Goal: Information Seeking & Learning: Learn about a topic

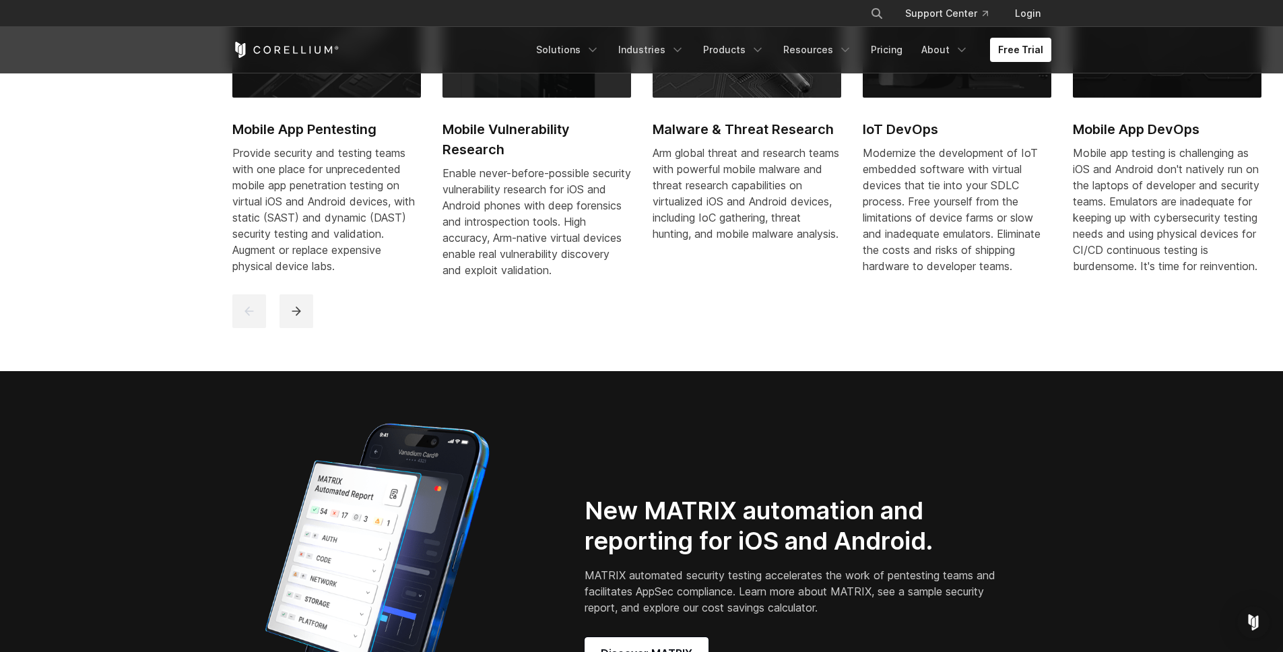
scroll to position [874, 0]
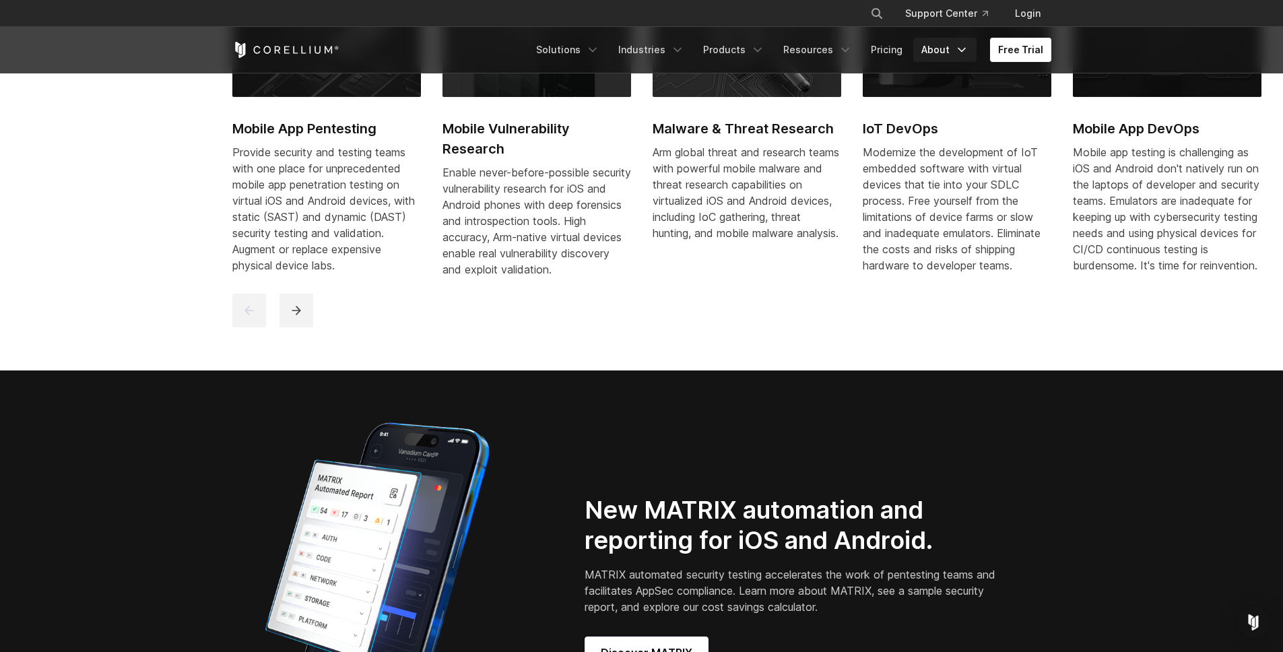
click at [924, 44] on link "About" at bounding box center [945, 50] width 63 height 24
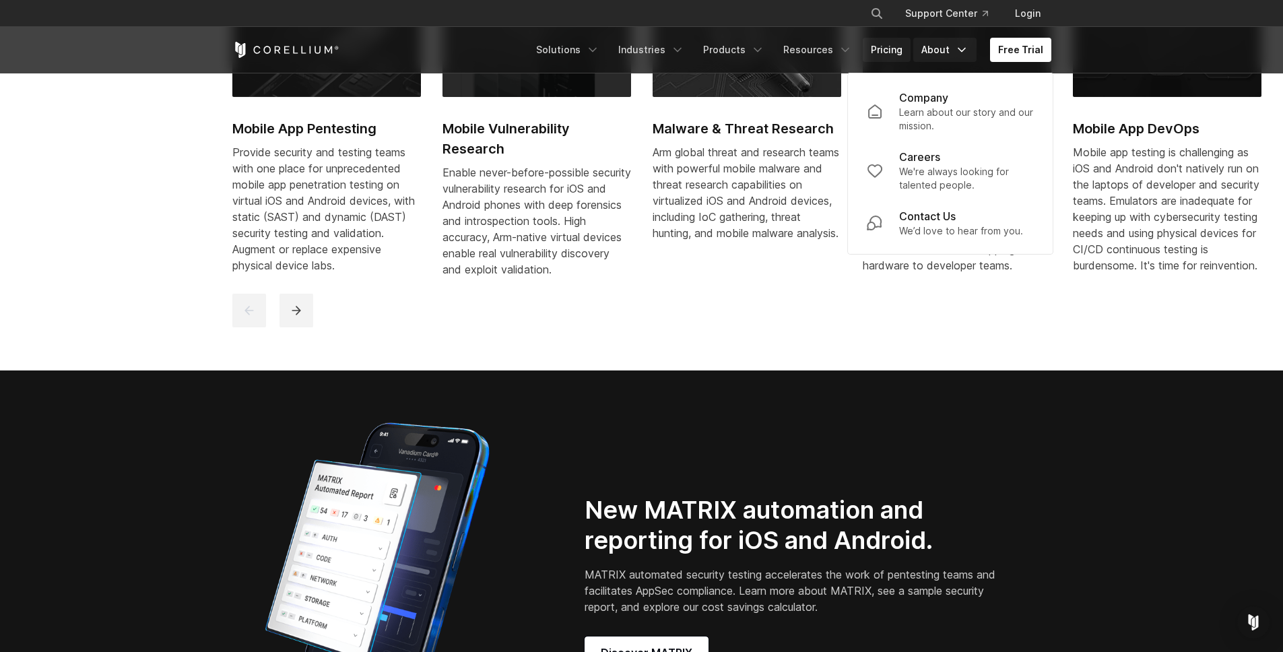
click at [893, 49] on link "Pricing" at bounding box center [887, 50] width 48 height 24
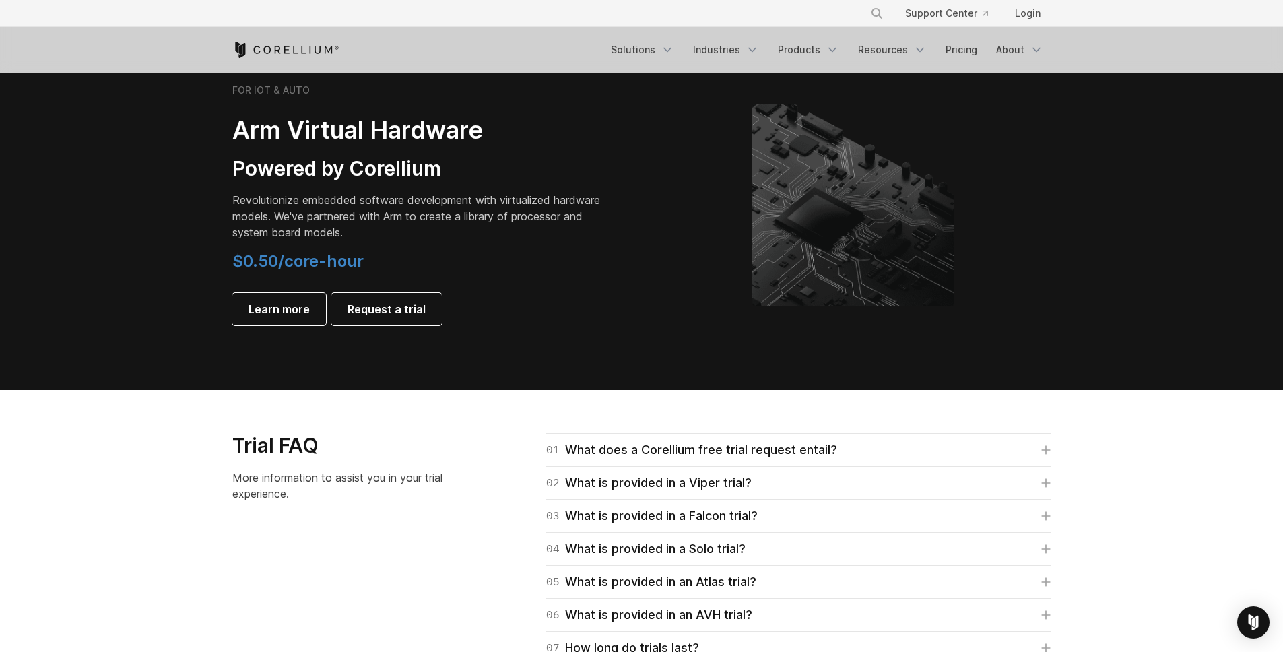
scroll to position [1598, 0]
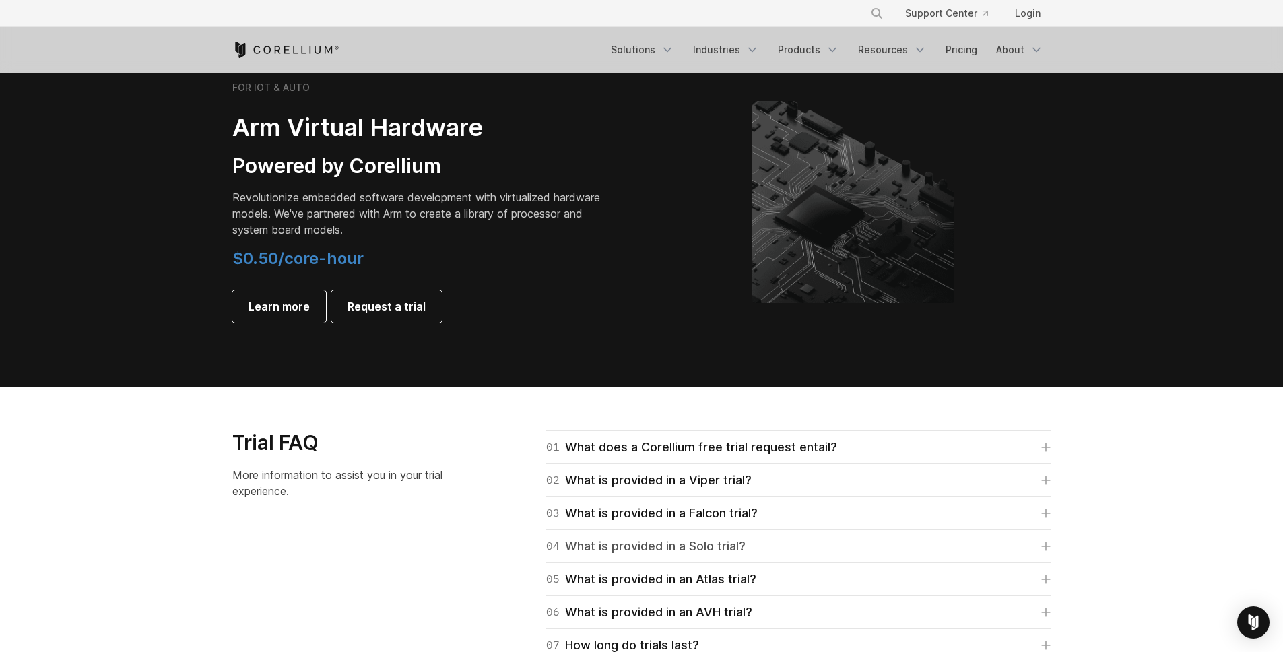
click at [658, 548] on div "04 What is provided in a Solo trial?" at bounding box center [645, 546] width 199 height 19
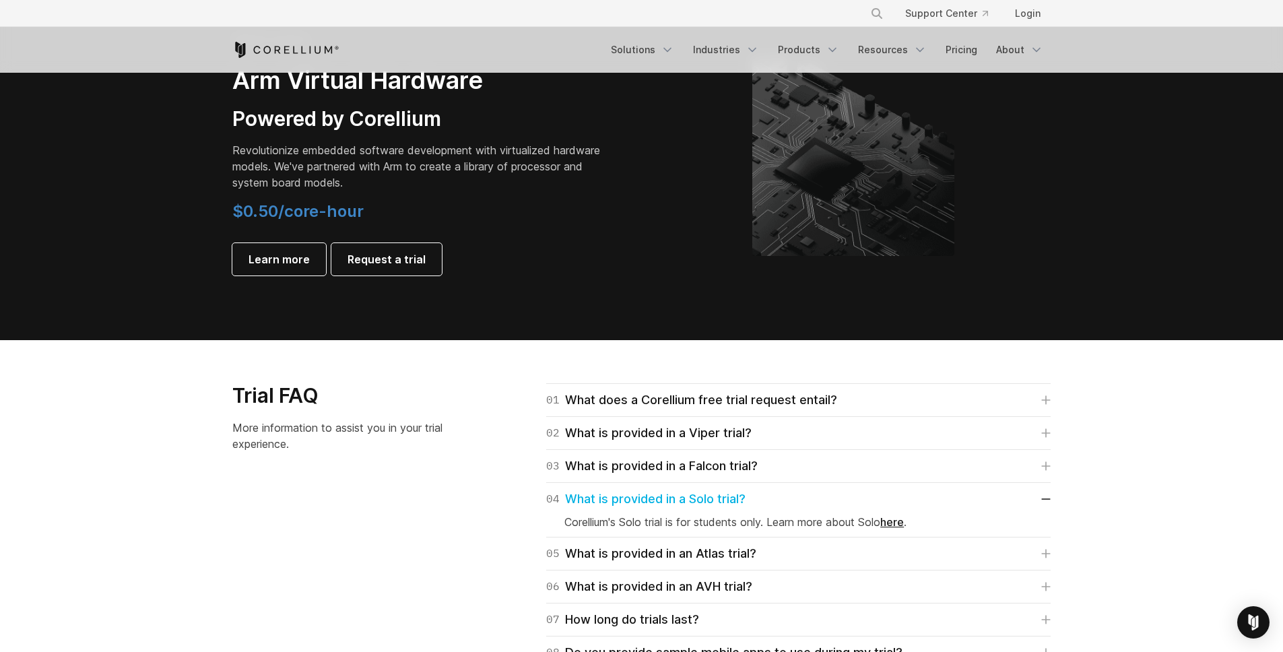
scroll to position [1702, 0]
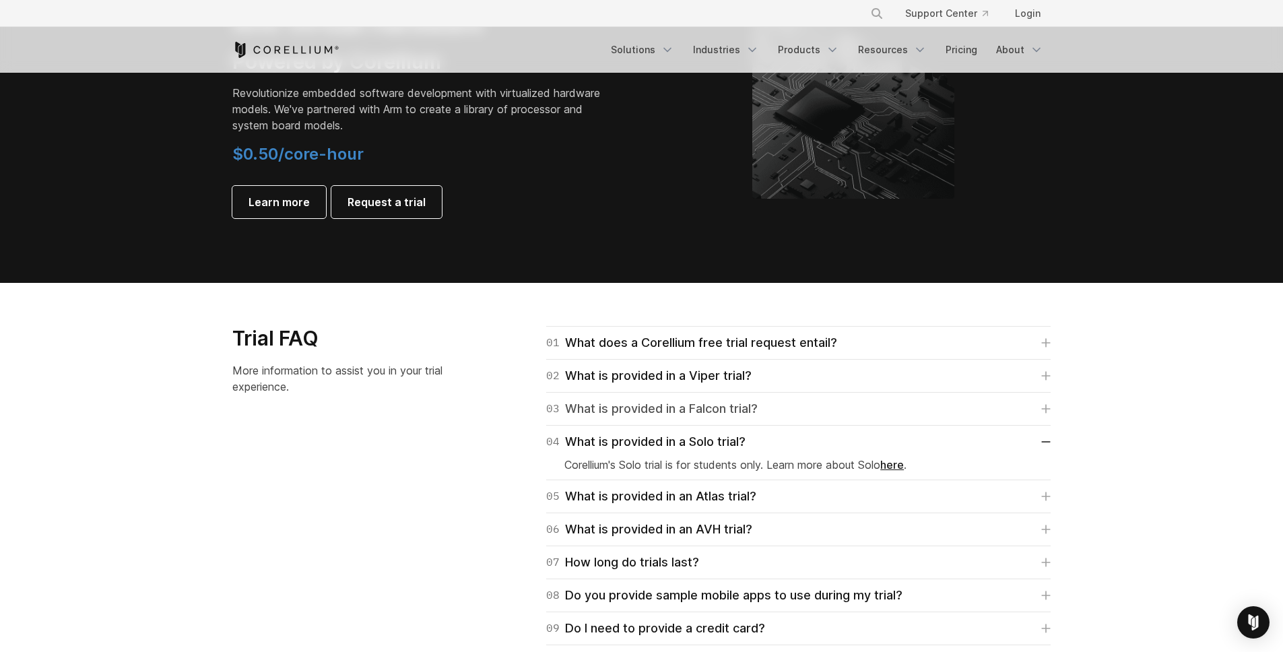
click at [617, 408] on div "03 What is provided in a Falcon trial?" at bounding box center [652, 409] width 212 height 19
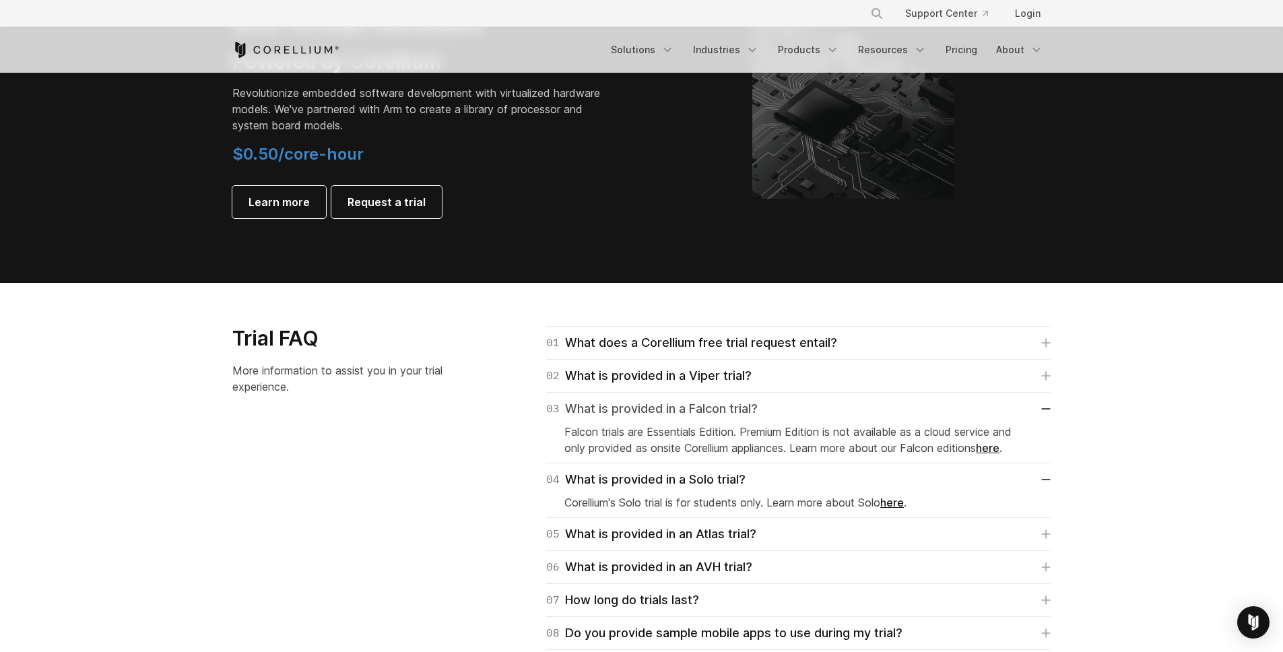
click at [617, 408] on div "03 What is provided in a Falcon trial?" at bounding box center [652, 409] width 212 height 19
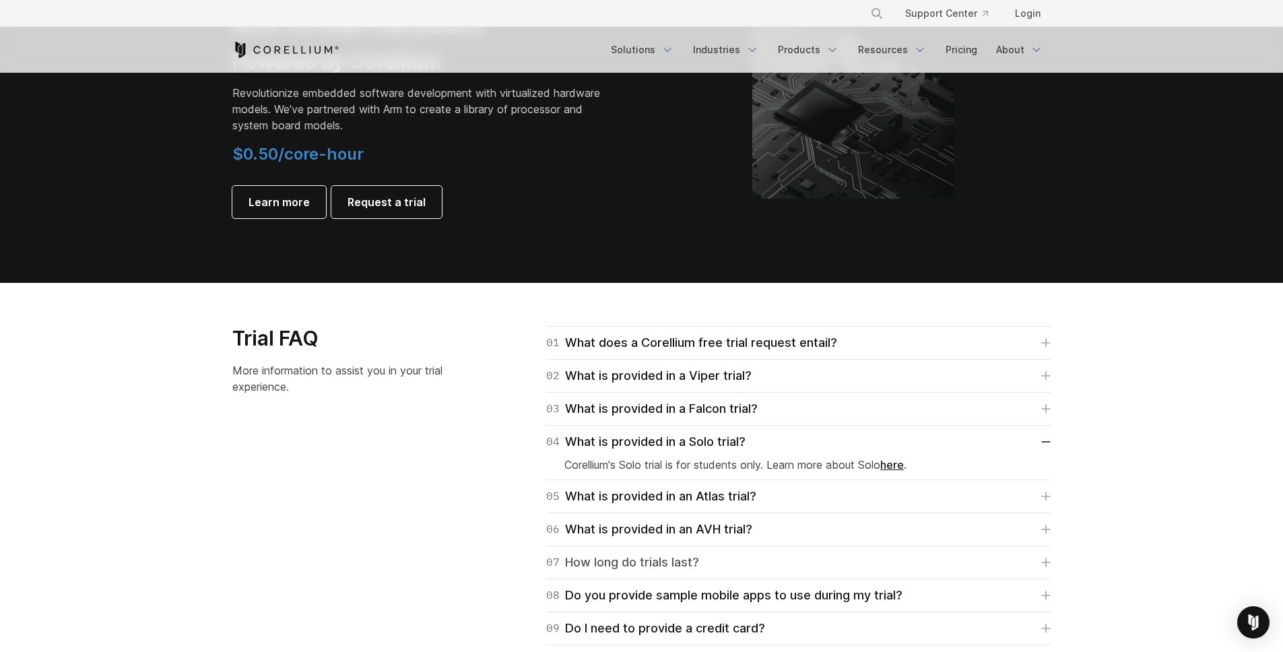
click at [633, 553] on div "07 How long do trials last?" at bounding box center [622, 562] width 153 height 19
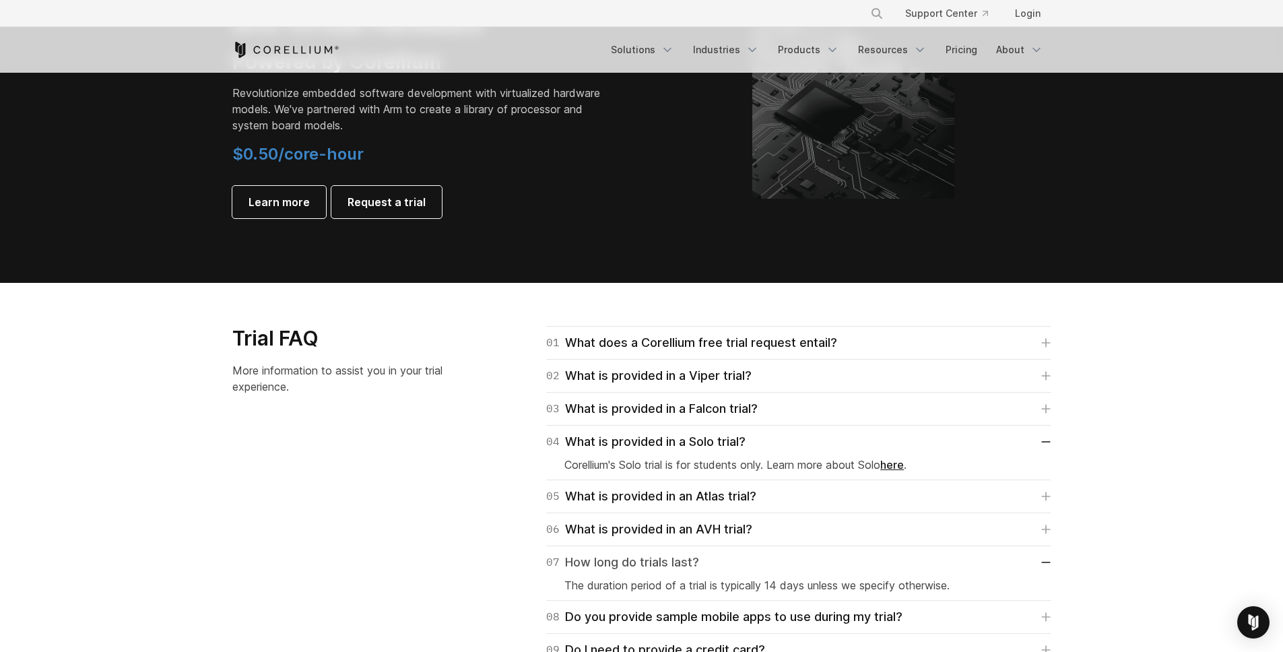
click at [633, 555] on div "07 How long do trials last?" at bounding box center [622, 562] width 153 height 19
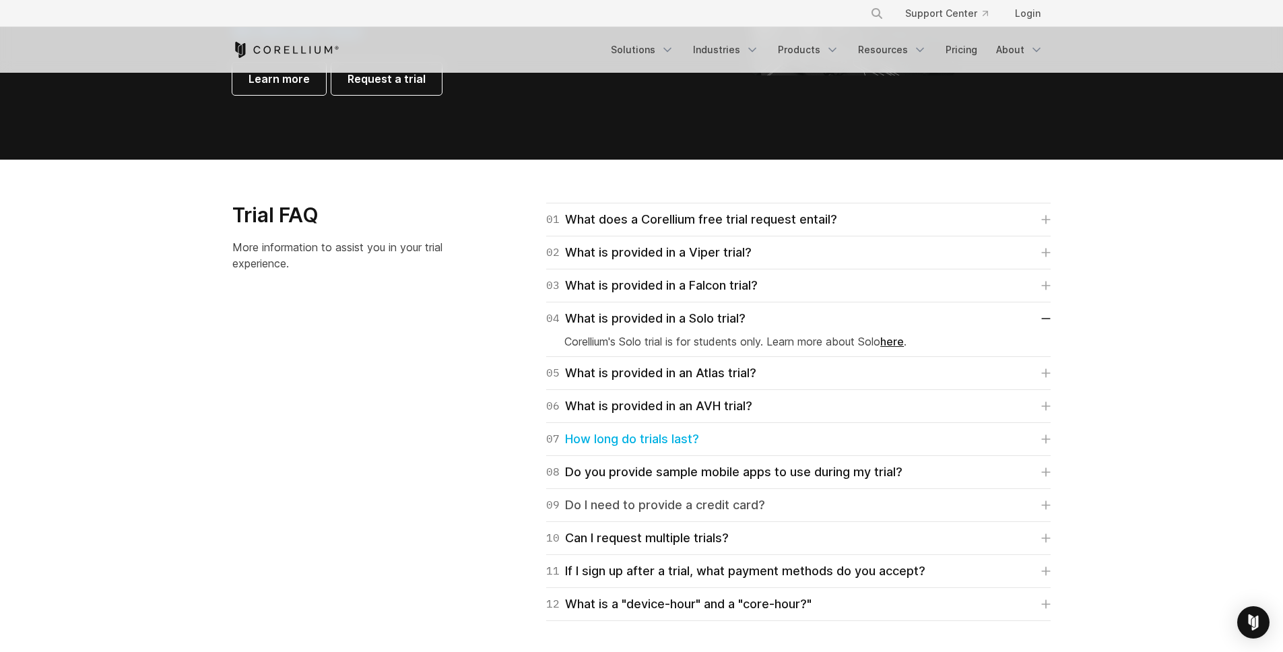
scroll to position [1841, 0]
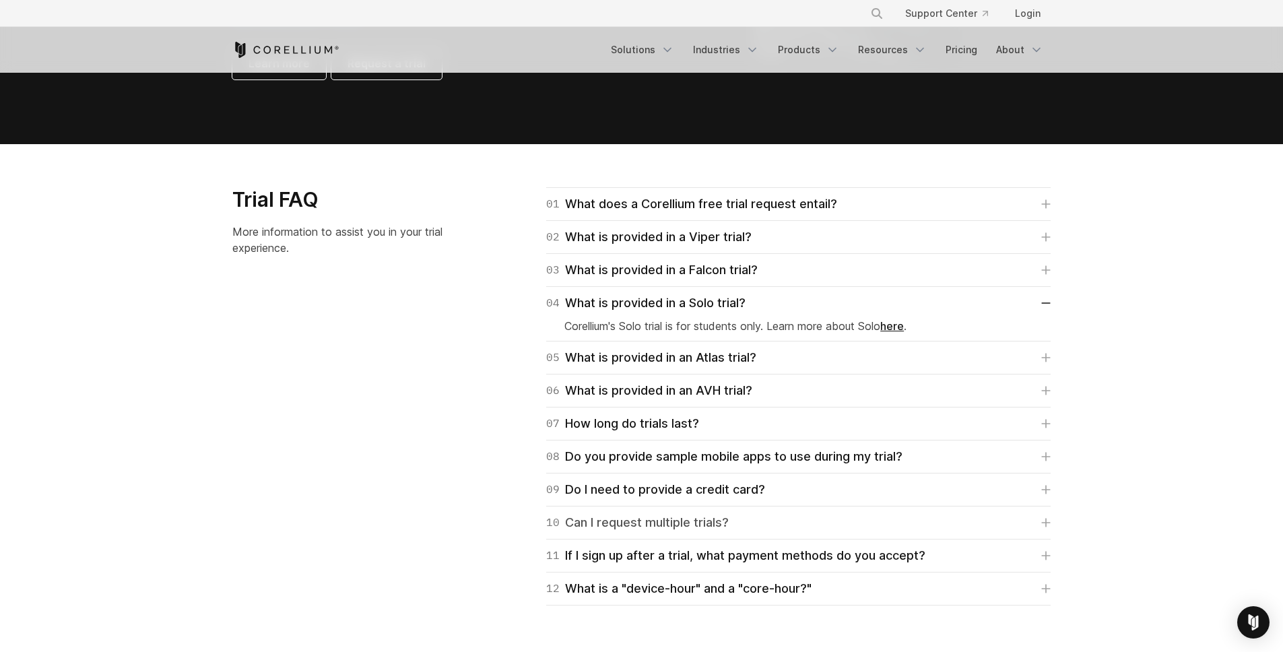
click at [639, 523] on div "10 Can I request multiple trials?" at bounding box center [637, 522] width 183 height 19
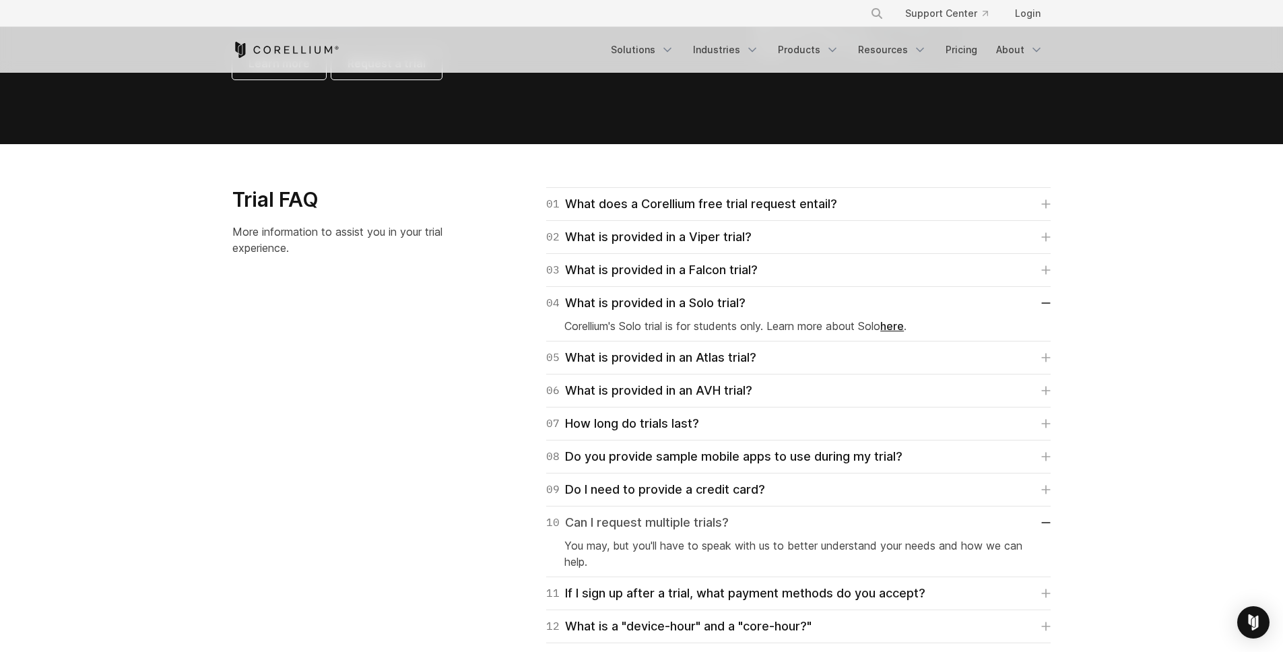
click at [641, 521] on div "10 Can I request multiple trials?" at bounding box center [637, 522] width 183 height 19
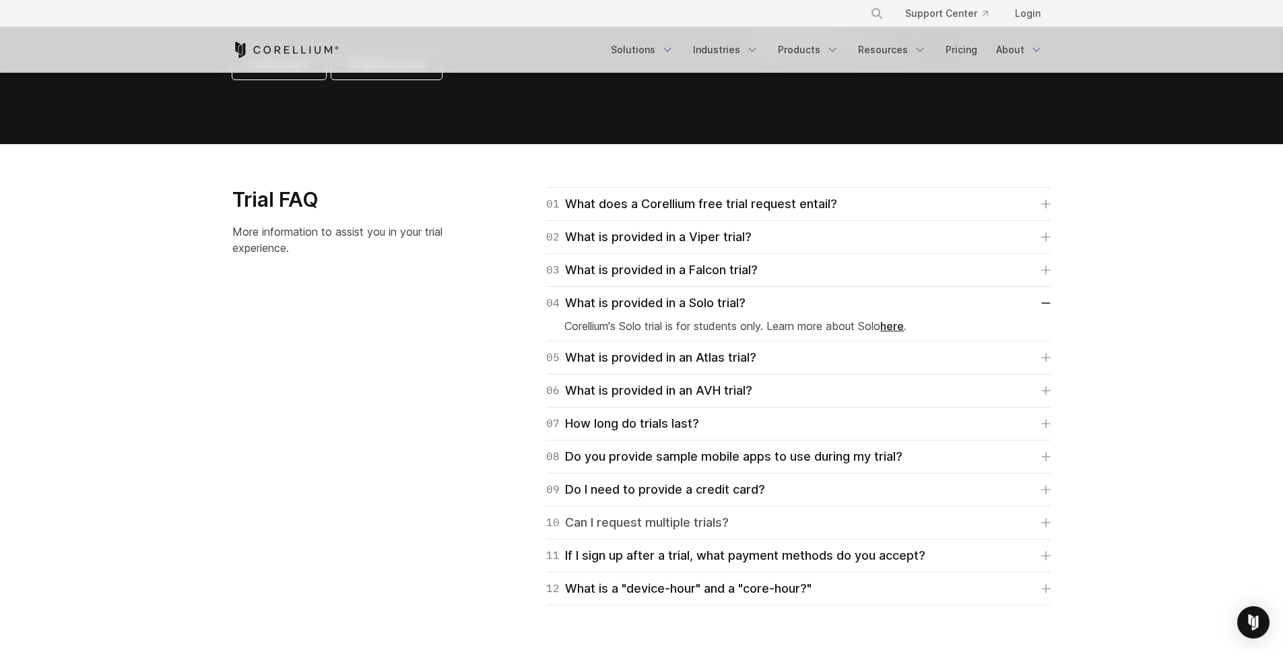
click at [641, 521] on div "10 Can I request multiple trials?" at bounding box center [637, 522] width 183 height 19
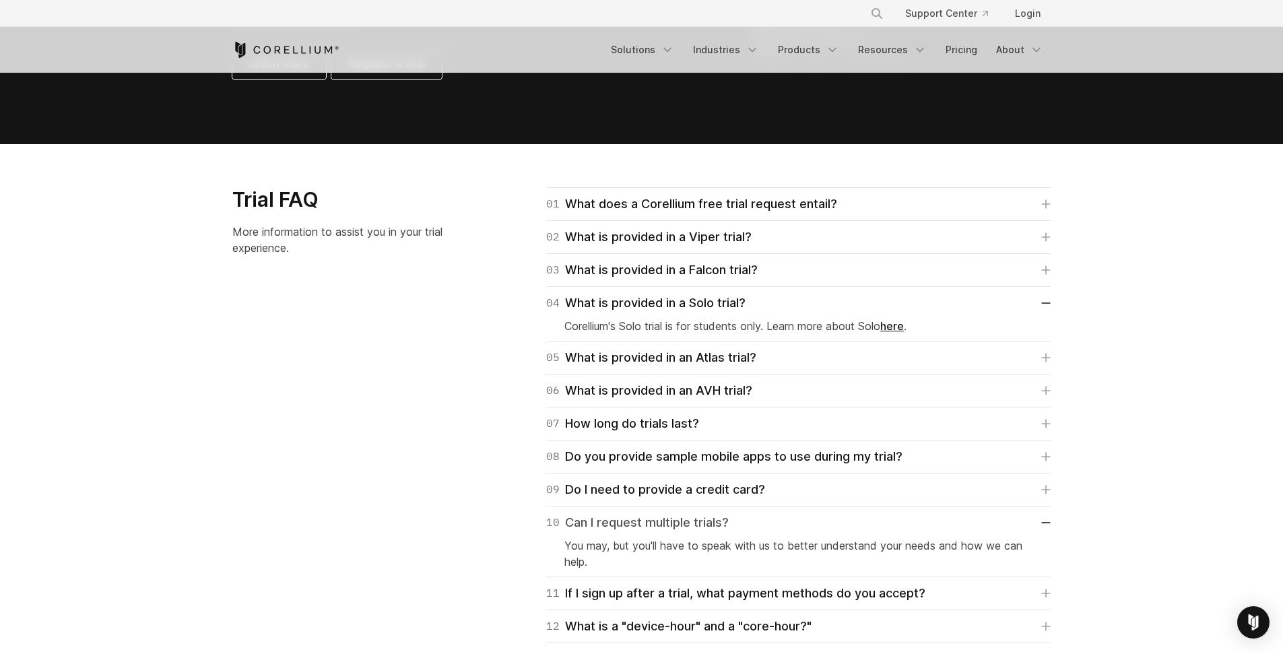
click at [641, 521] on div "10 Can I request multiple trials?" at bounding box center [637, 522] width 183 height 19
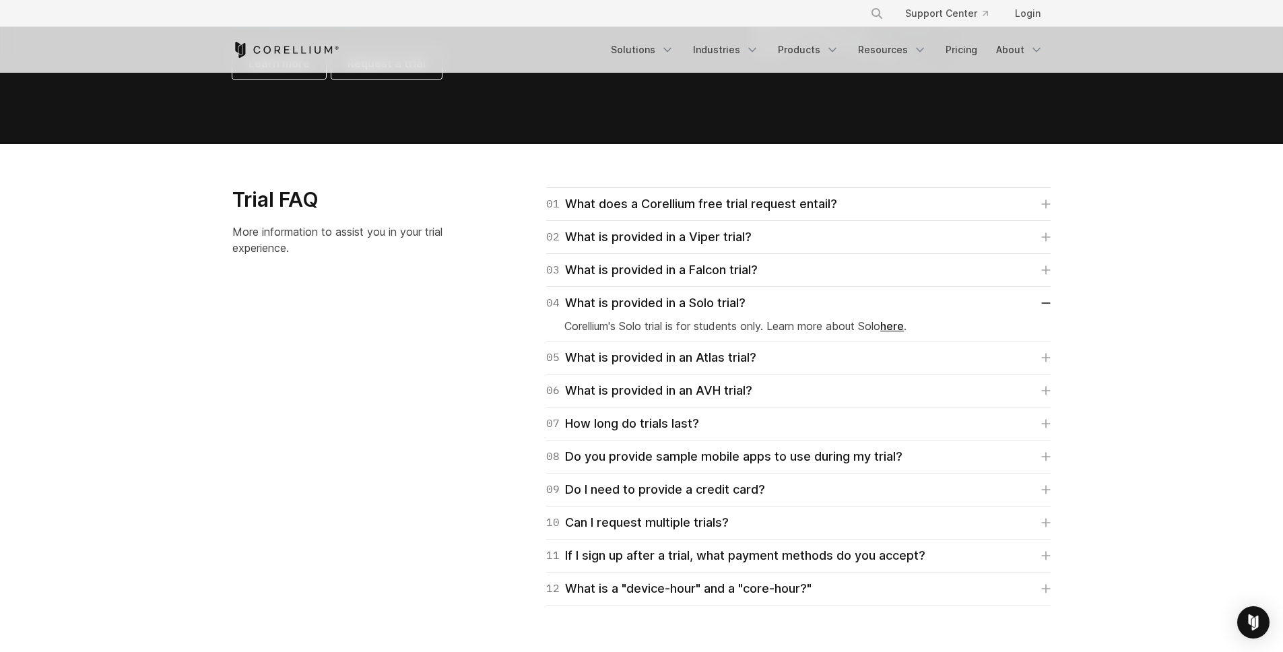
click at [657, 599] on div "12 What is a "device-hour" and a "core-hour?" A device-hour signifies virtual a…" at bounding box center [798, 589] width 505 height 33
click at [656, 594] on div "12 What is a "device-hour" and a "core-hour?"" at bounding box center [678, 588] width 265 height 19
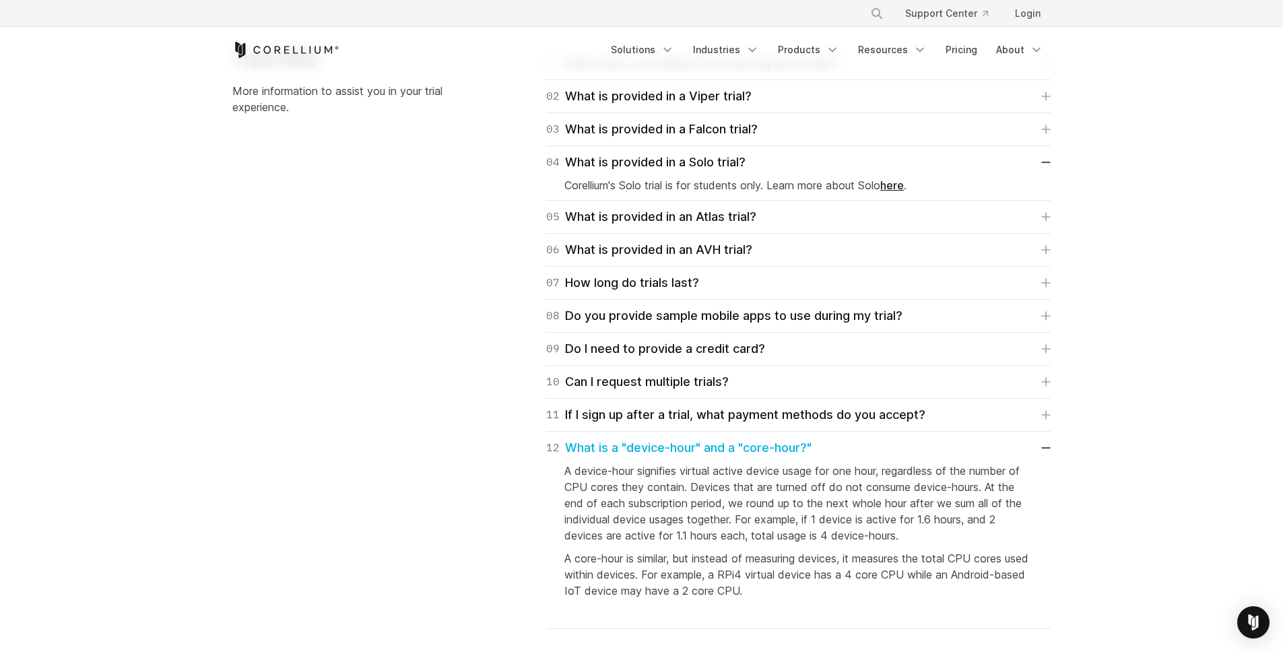
scroll to position [1985, 0]
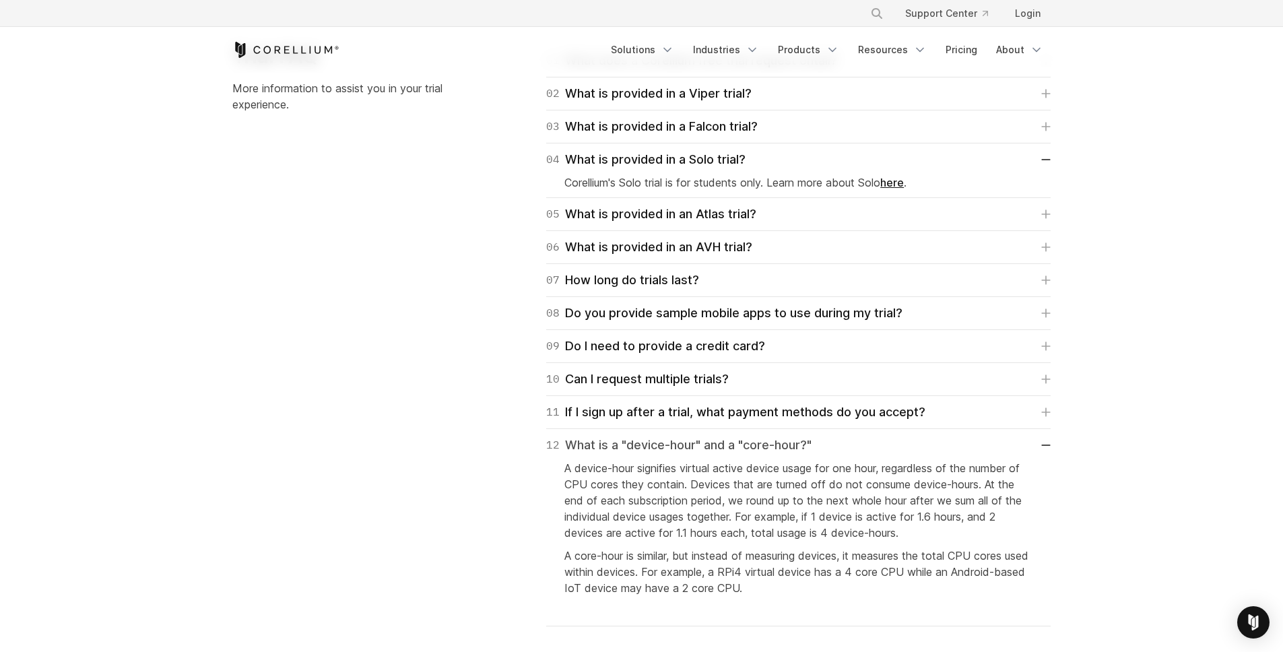
click at [739, 454] on div "12 What is a "device-hour" and a "core-hour?"" at bounding box center [678, 445] width 265 height 19
